Goal: Transaction & Acquisition: Purchase product/service

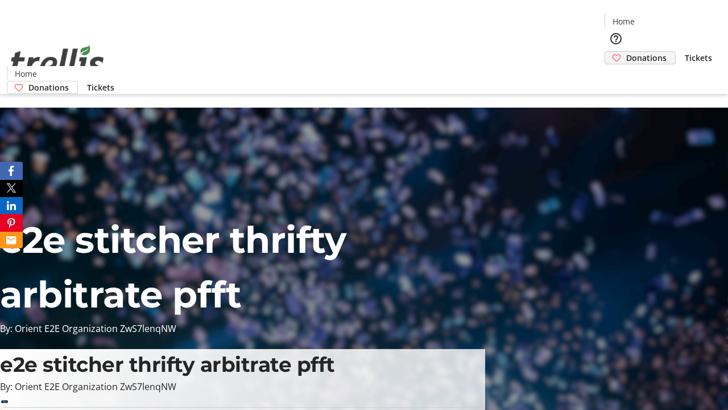
click at [626, 52] on span "Donations" at bounding box center [646, 58] width 40 height 12
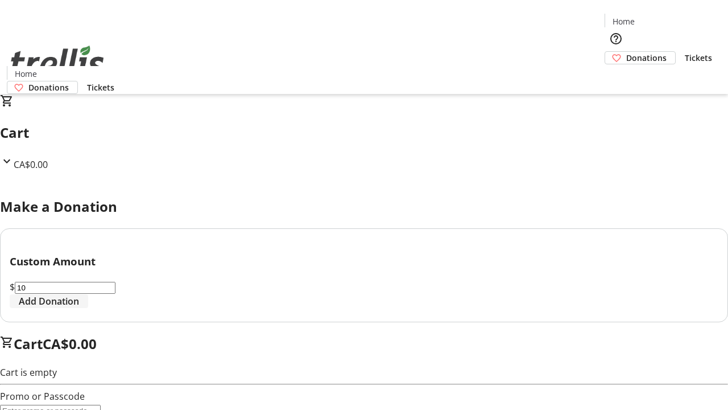
click at [79, 308] on span "Add Donation" at bounding box center [49, 301] width 60 height 14
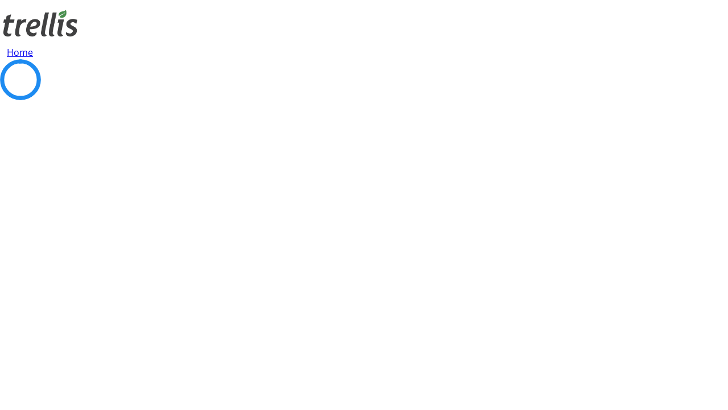
select select "CA"
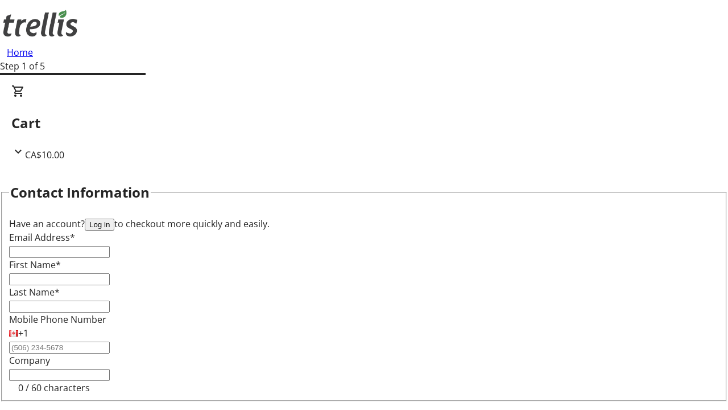
click at [114, 218] on button "Log in" at bounding box center [100, 224] width 30 height 12
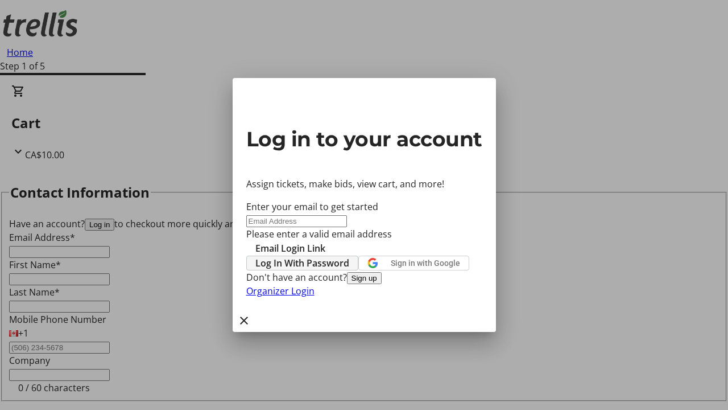
click at [349, 256] on span "Log In With Password" at bounding box center [302, 263] width 94 height 14
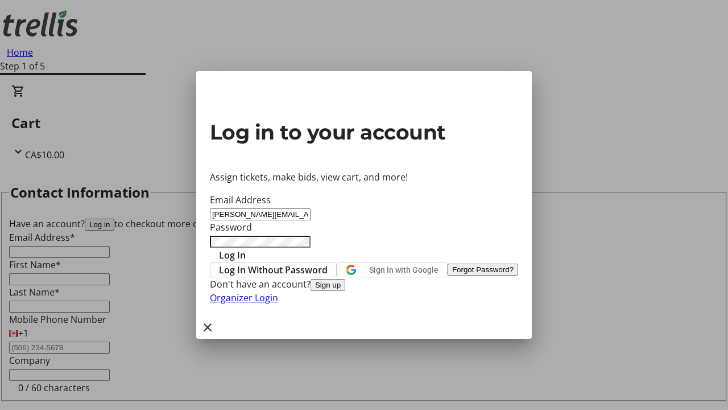
type input "[PERSON_NAME][EMAIL_ADDRESS][DOMAIN_NAME]"
